Goal: Task Accomplishment & Management: Use online tool/utility

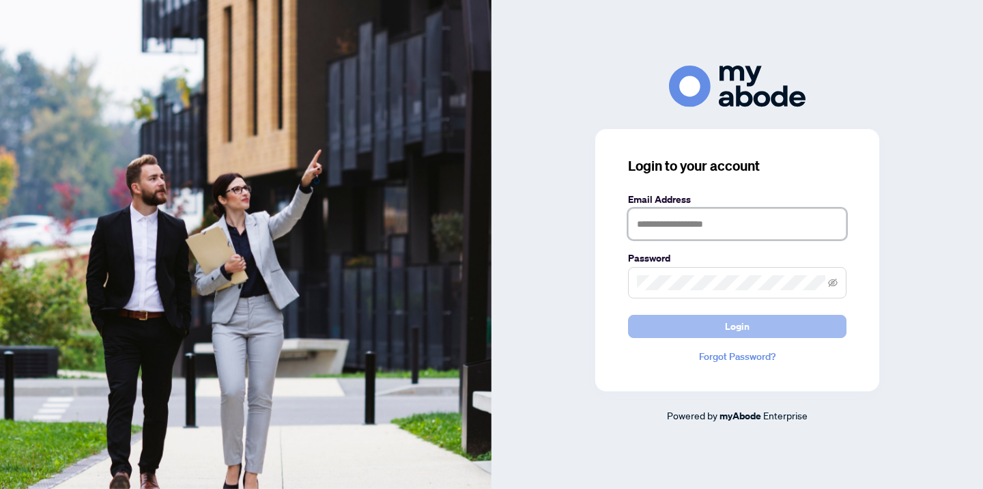
type input "**********"
click at [734, 329] on span "Login" at bounding box center [737, 326] width 25 height 22
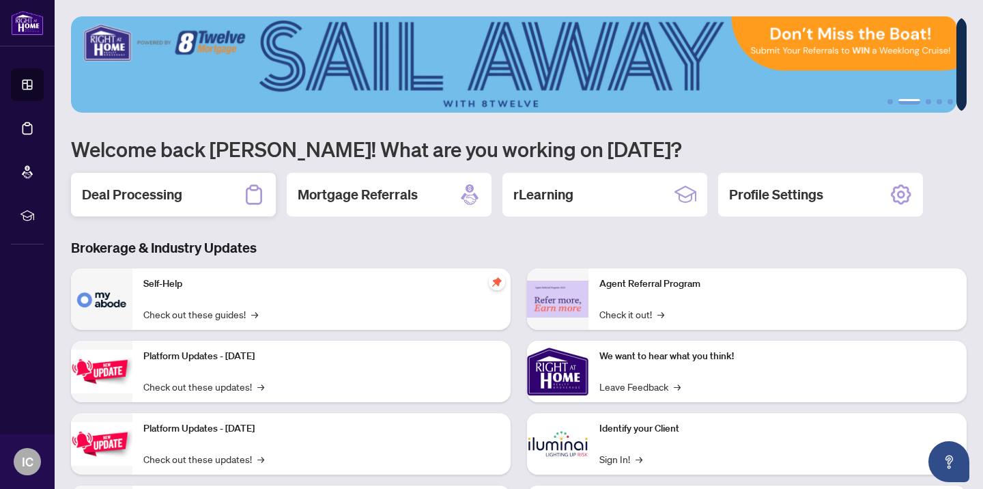
click at [125, 197] on h2 "Deal Processing" at bounding box center [132, 194] width 100 height 19
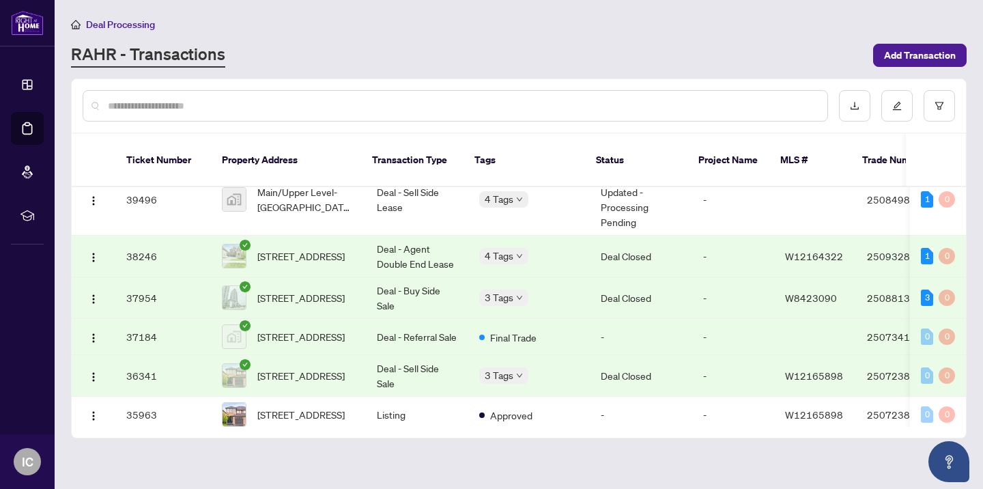
scroll to position [972, 0]
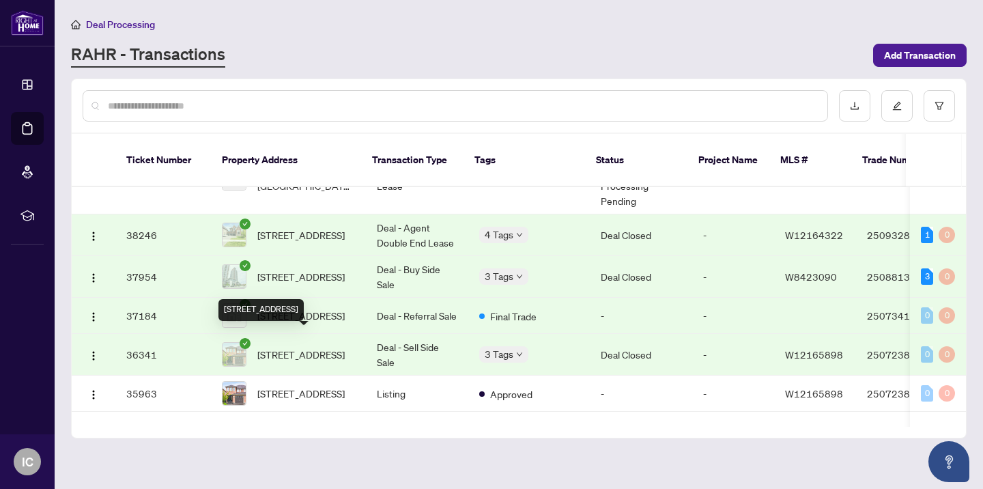
click at [273, 347] on span "[STREET_ADDRESS]" at bounding box center [300, 354] width 87 height 15
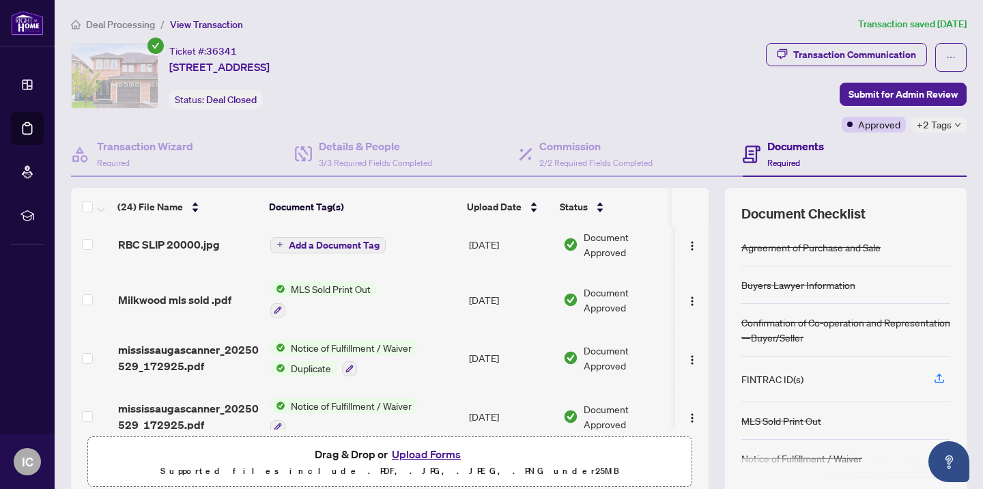
scroll to position [878, 0]
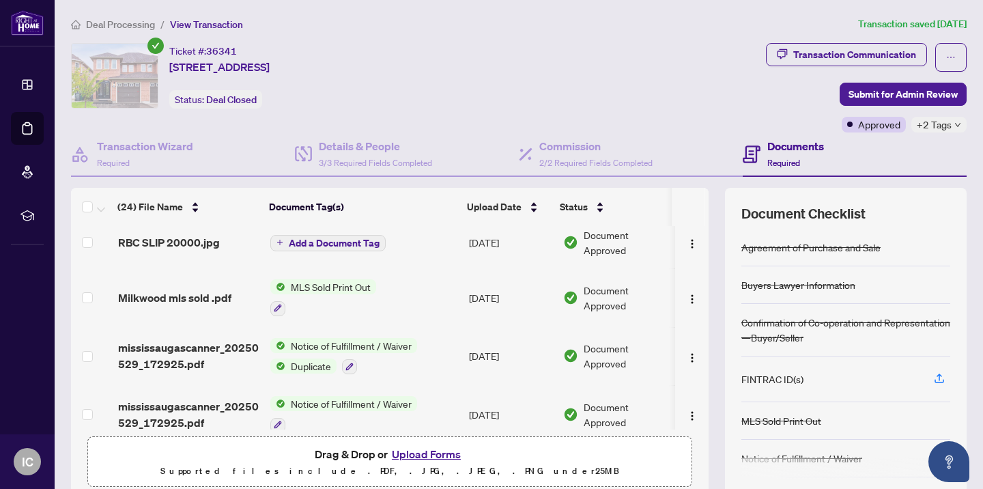
click at [316, 338] on span "Notice of Fulfillment / Waiver" at bounding box center [351, 345] width 132 height 15
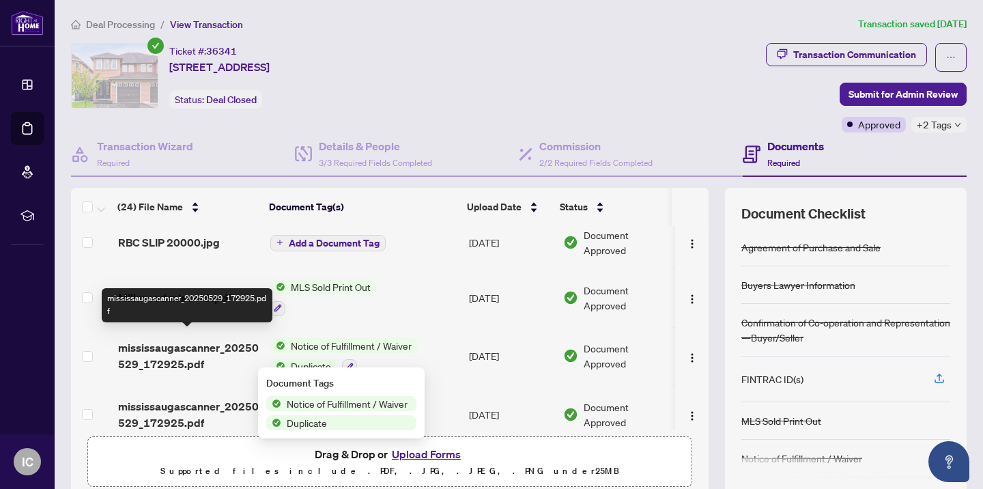
click at [188, 340] on span "mississaugascanner_20250529_172925.pdf" at bounding box center [188, 355] width 141 height 33
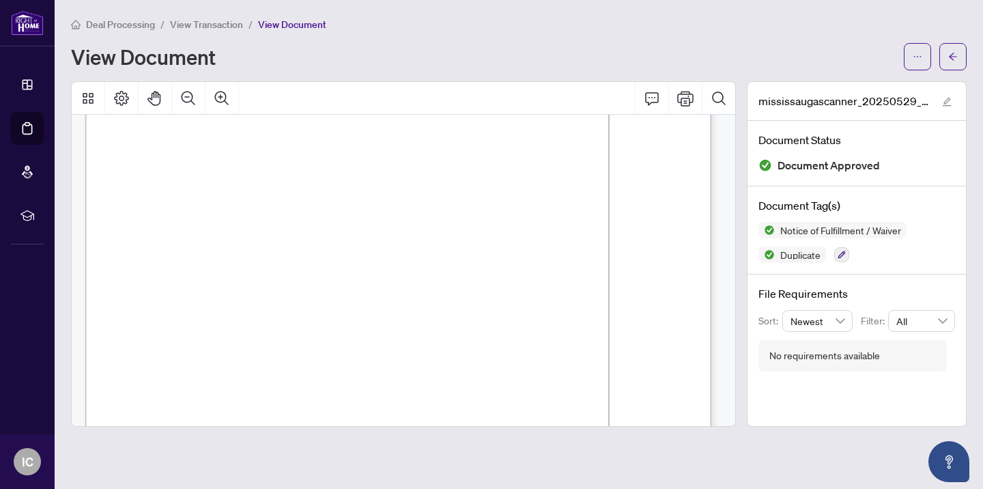
scroll to position [944, 0]
click at [685, 101] on icon "Print" at bounding box center [685, 98] width 16 height 16
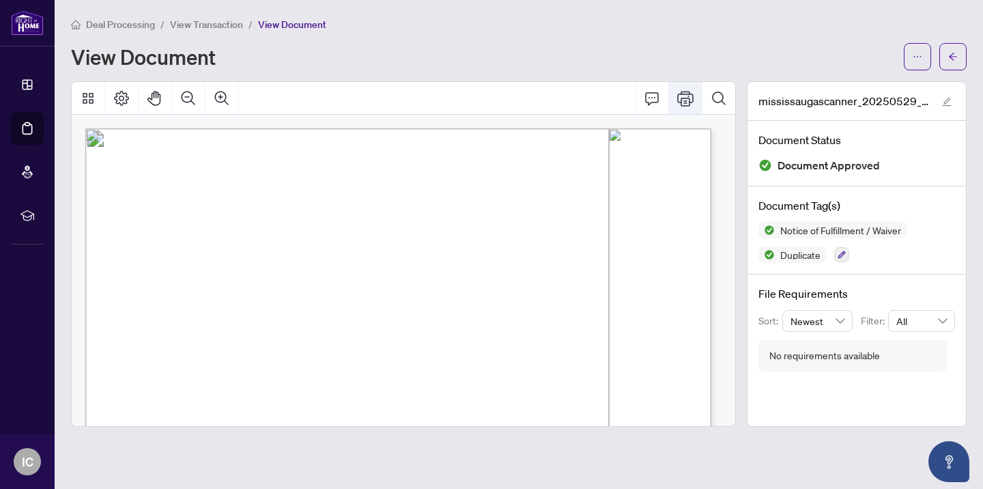
click at [687, 97] on icon "Print" at bounding box center [685, 98] width 16 height 15
